Goal: Information Seeking & Learning: Learn about a topic

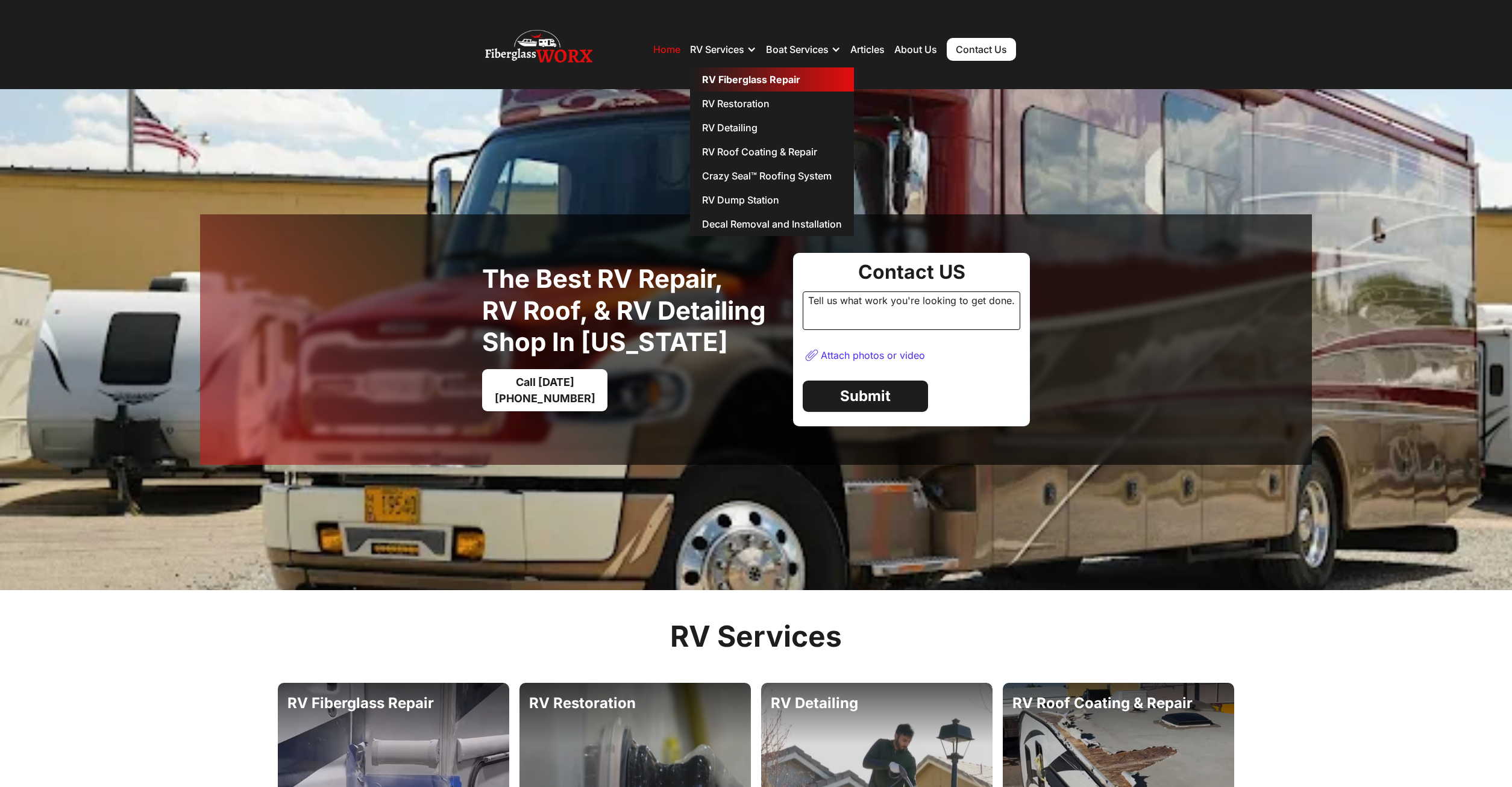
click at [745, 77] on link "RV Fiberglass Repair" at bounding box center [772, 79] width 164 height 24
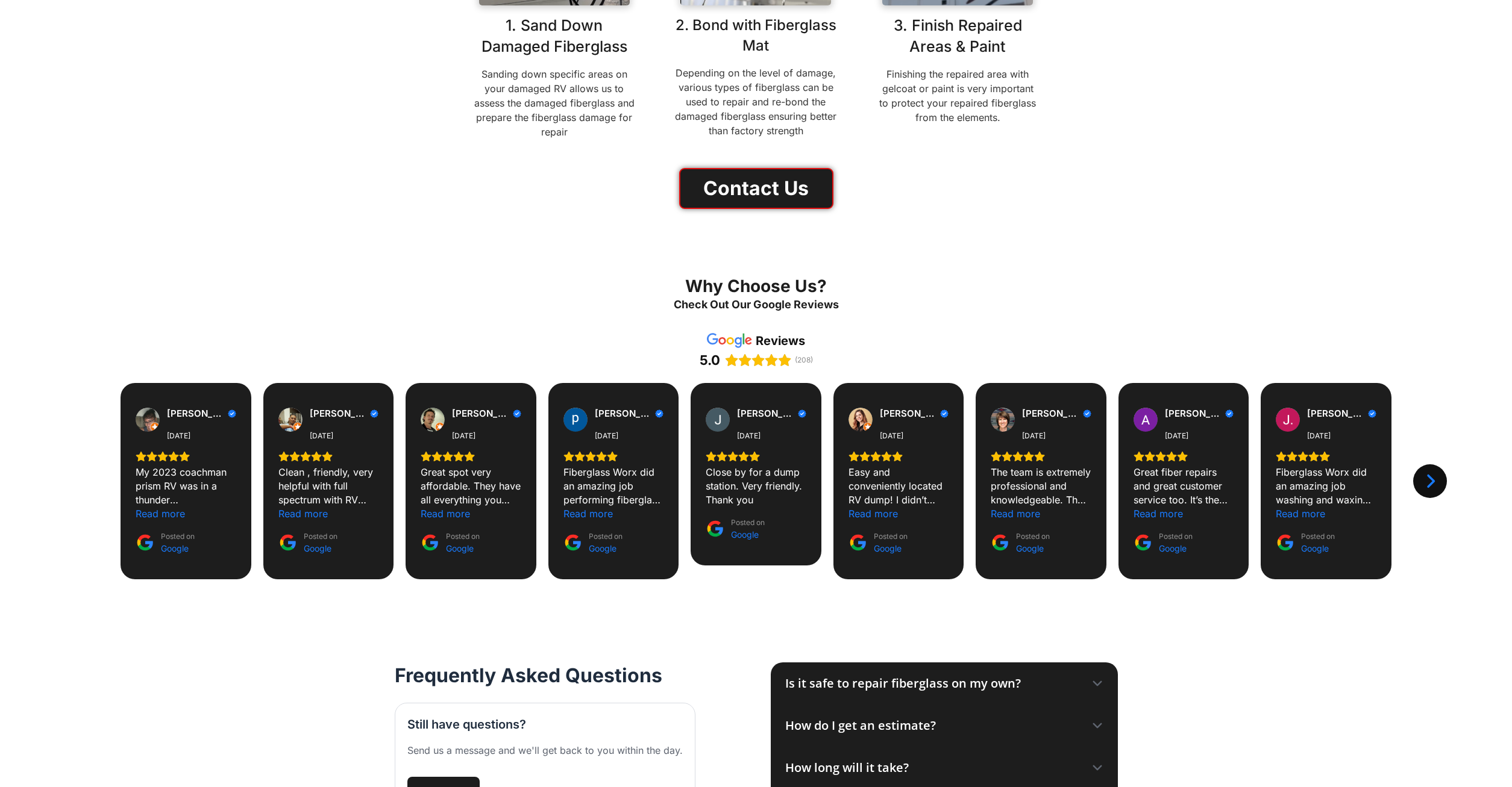
scroll to position [983, 0]
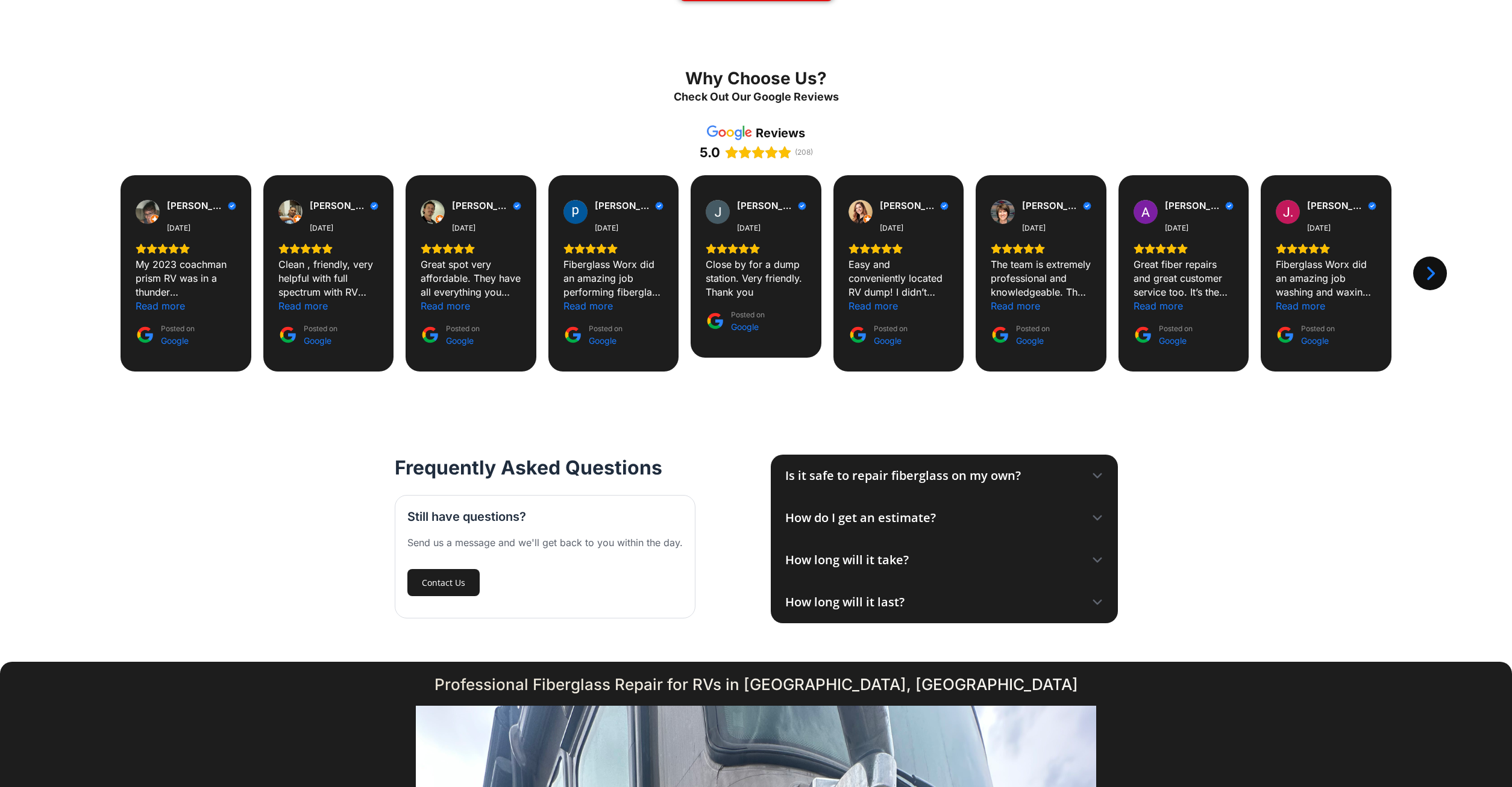
click at [1098, 520] on icon at bounding box center [1097, 518] width 12 height 12
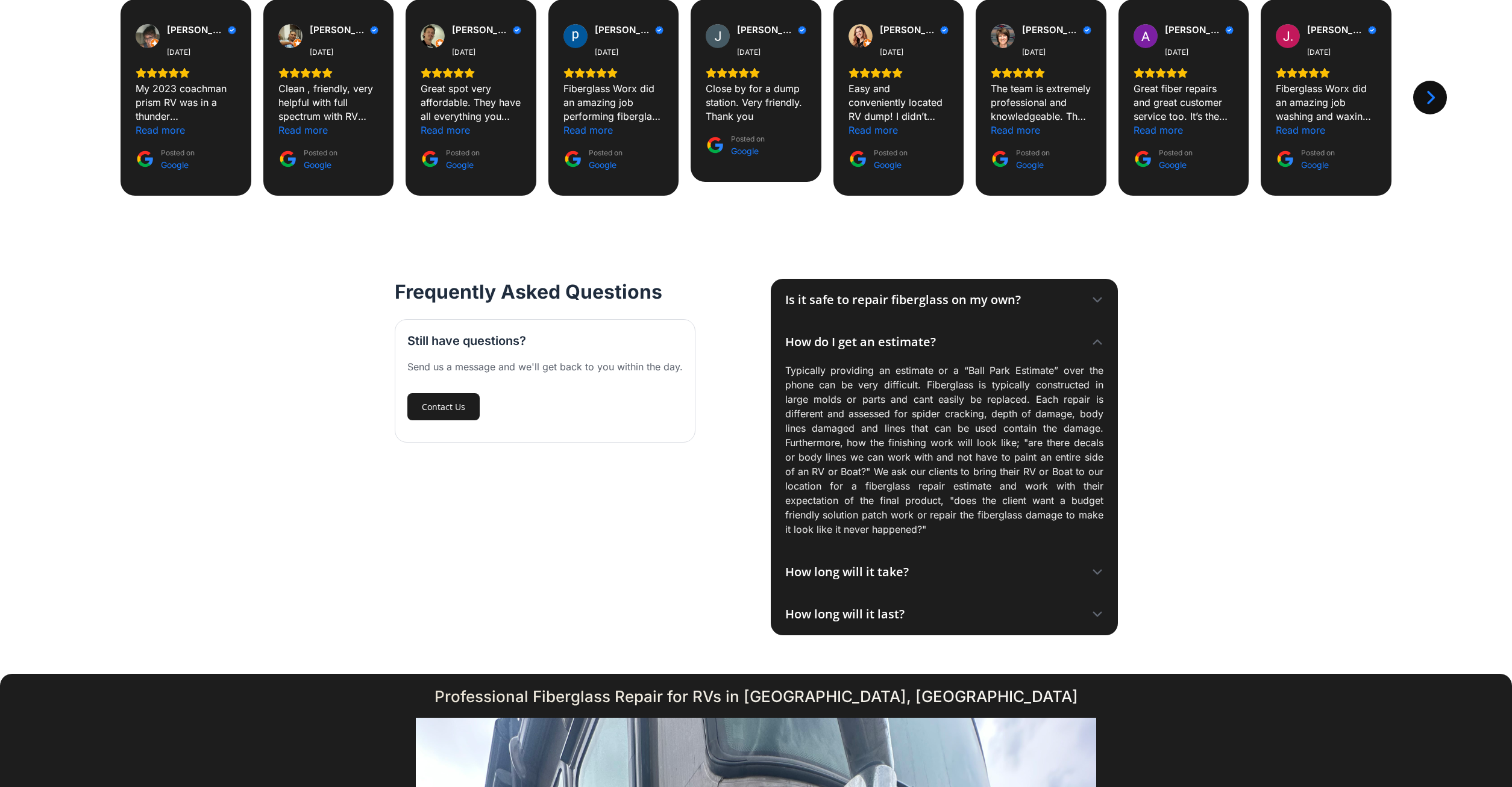
scroll to position [1290, 0]
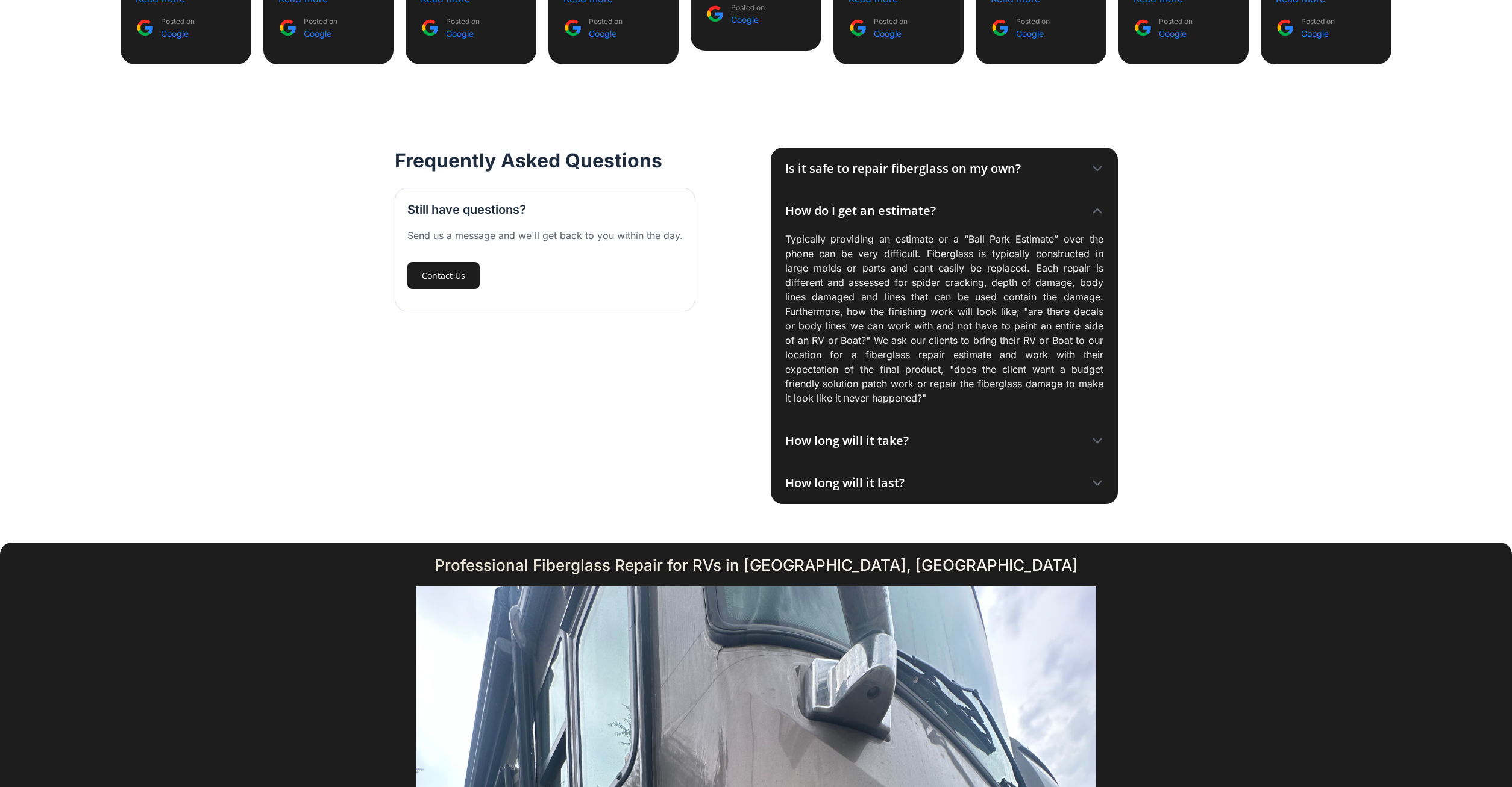
click at [900, 446] on div "How long will it take?" at bounding box center [847, 441] width 124 height 18
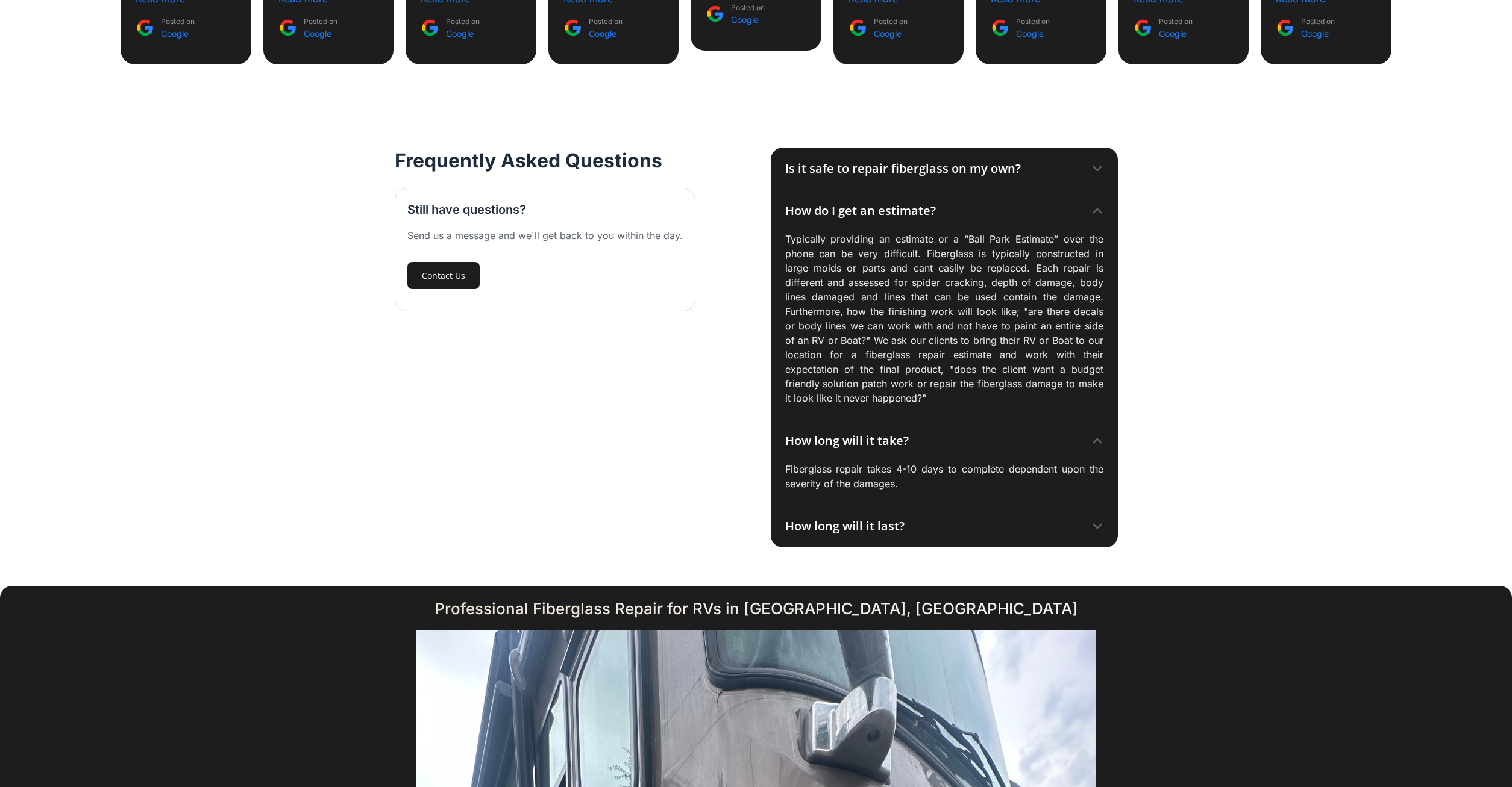
click at [889, 522] on div "How long will it last?" at bounding box center [845, 526] width 119 height 18
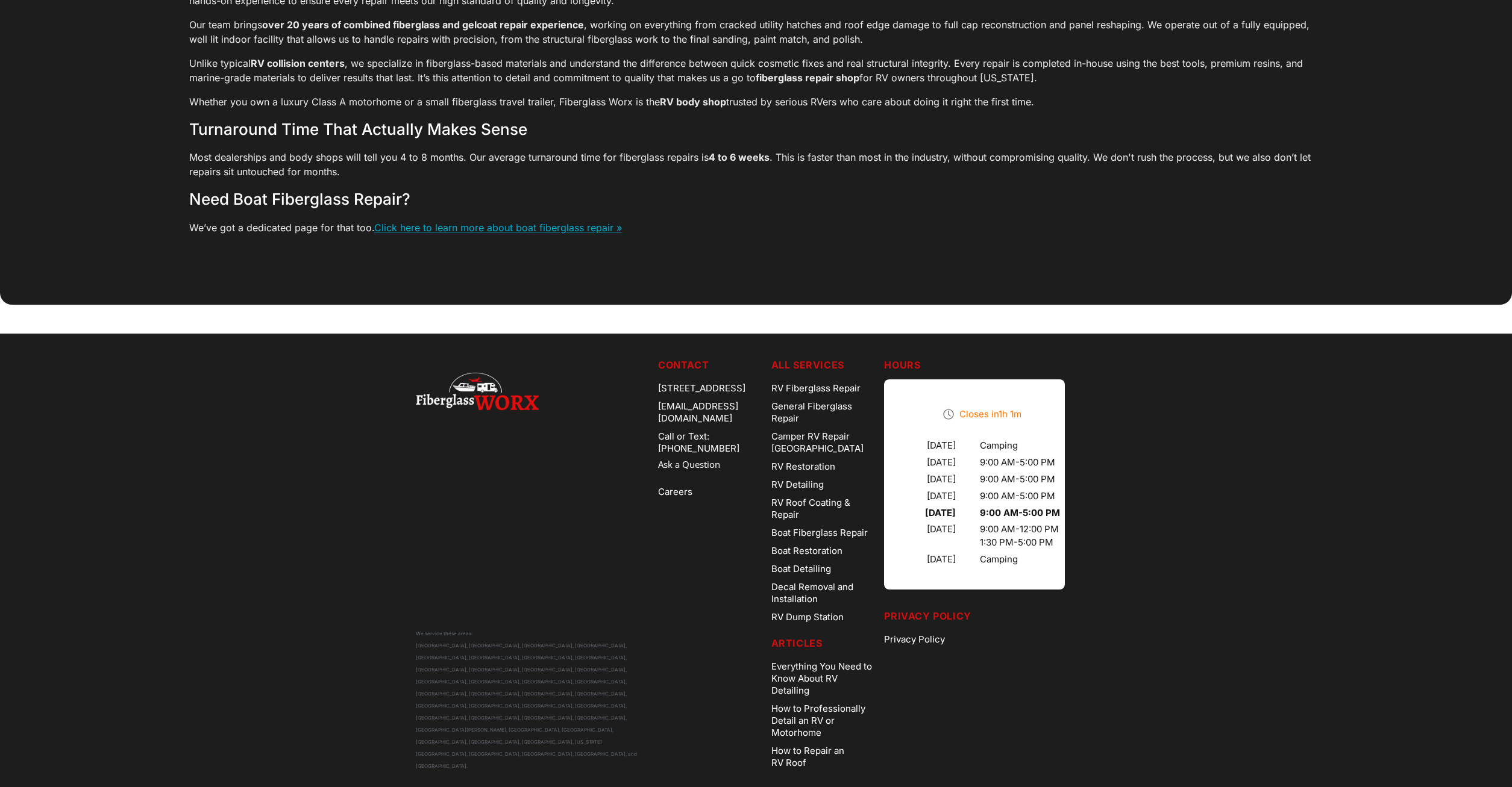
scroll to position [4178, 0]
